Goal: Find specific page/section: Find specific page/section

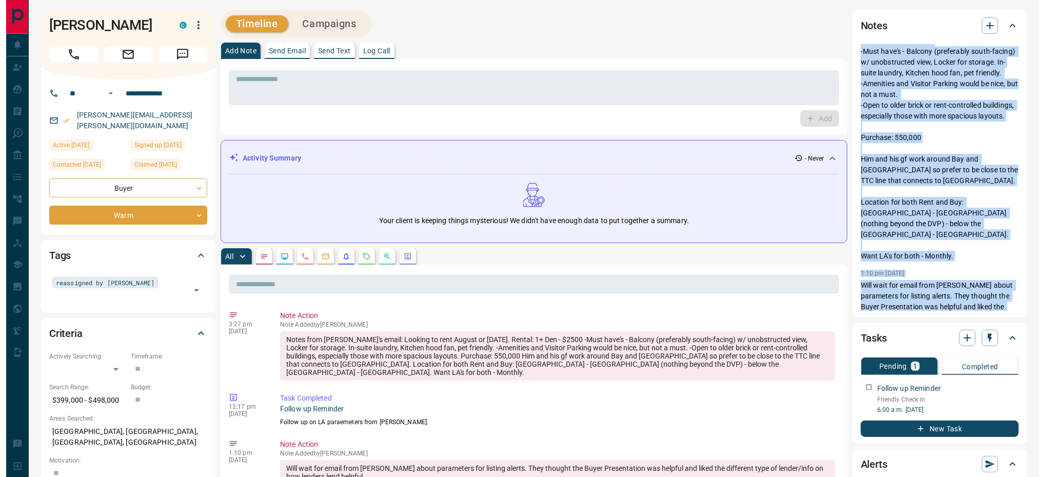
scroll to position [146, 0]
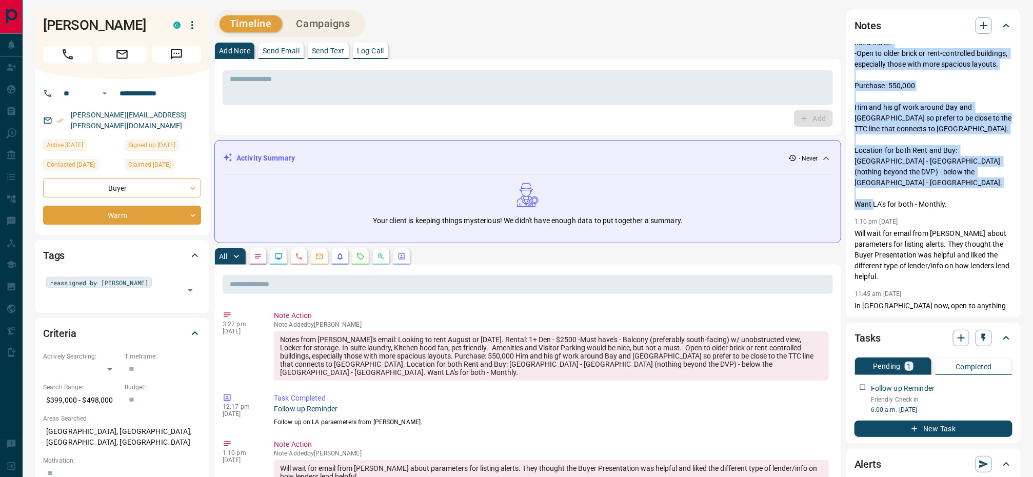
drag, startPoint x: 856, startPoint y: 91, endPoint x: 971, endPoint y: 214, distance: 168.4
click at [697, 210] on p "Notes from [PERSON_NAME]'s email: Looking to rent August or [DATE]. Rental: 1+ …" at bounding box center [934, 75] width 158 height 269
copy p "Notes from [PERSON_NAME]'s email: Looking to rent August or [DATE]. Rental: 1+ …"
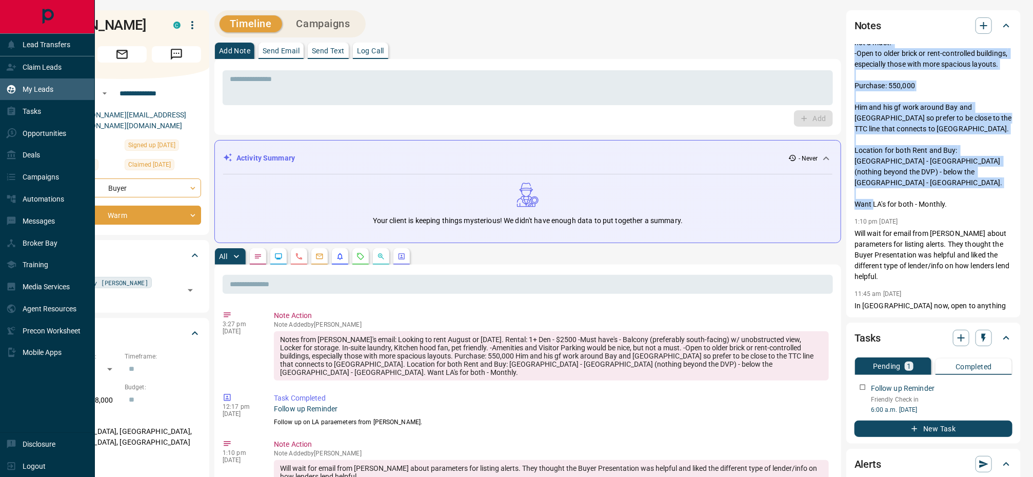
click at [17, 83] on div "My Leads" at bounding box center [29, 89] width 47 height 17
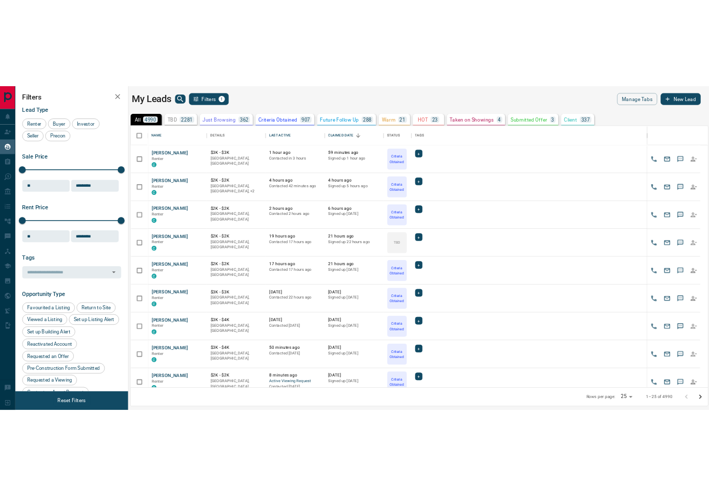
scroll to position [372, 839]
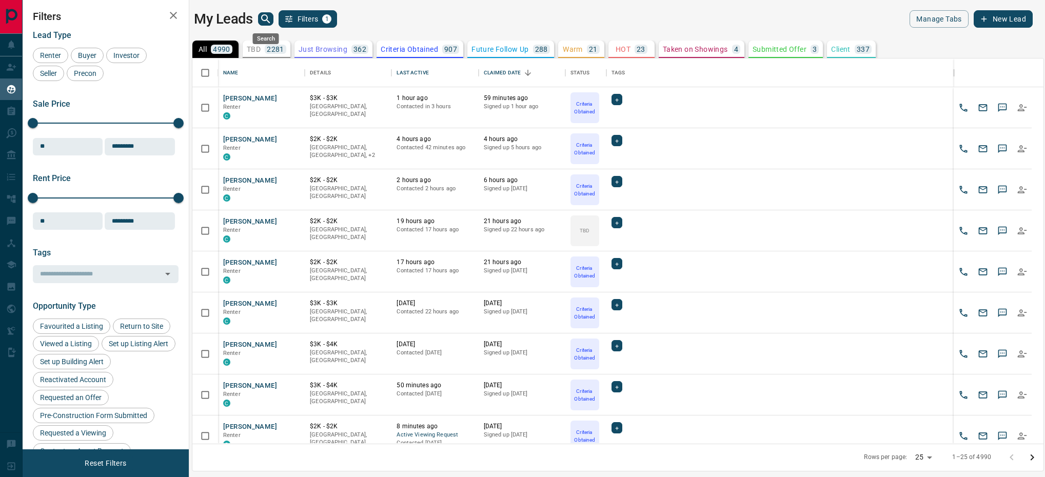
click at [267, 17] on icon "search button" at bounding box center [265, 18] width 9 height 9
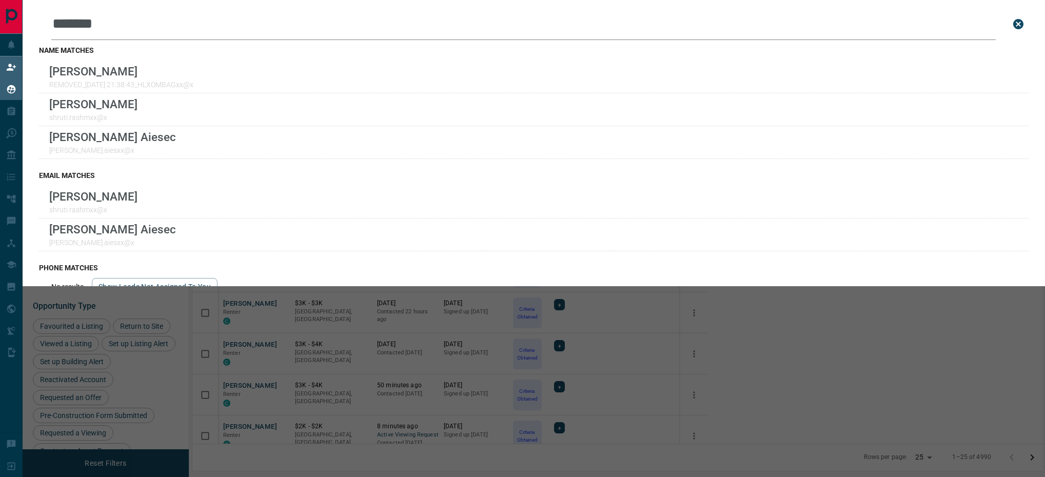
scroll to position [391, 504]
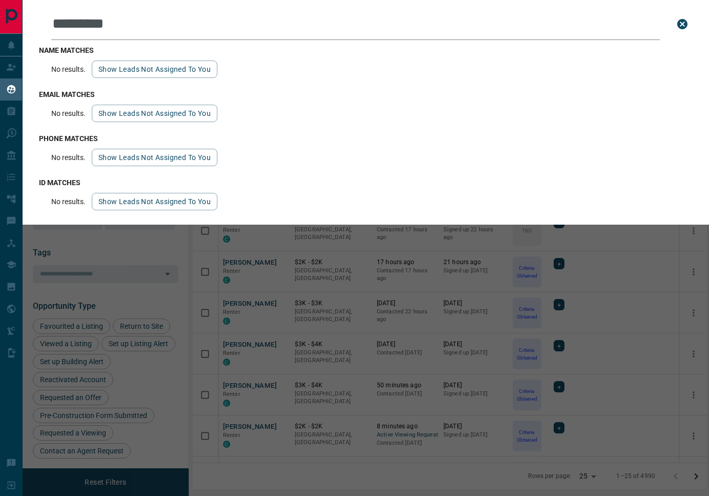
click at [428, 10] on input "*********" at bounding box center [355, 24] width 609 height 32
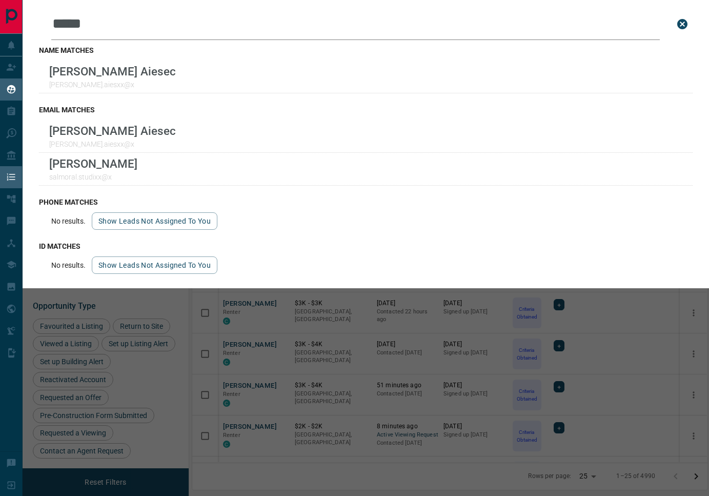
type input "*****"
click at [682, 20] on icon "close search bar" at bounding box center [683, 24] width 10 height 10
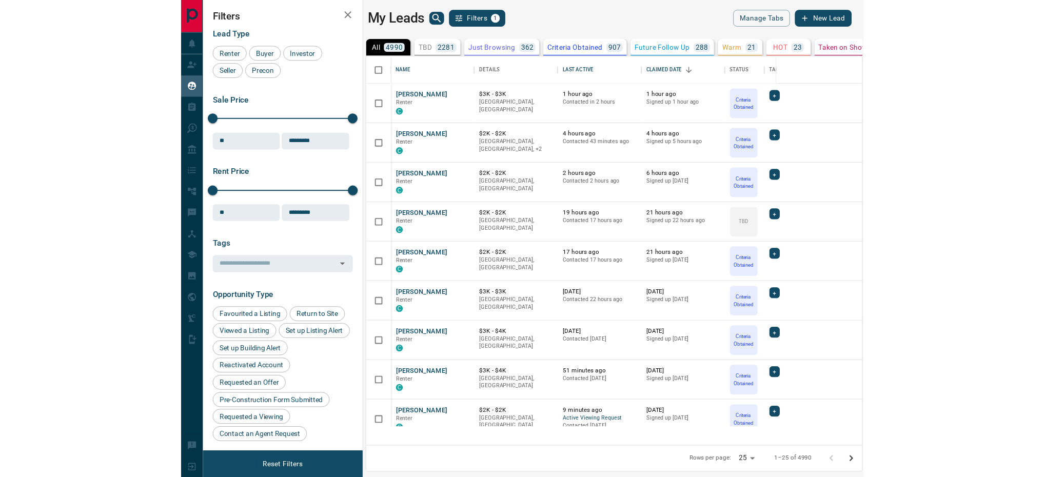
scroll to position [372, 839]
